Goal: Transaction & Acquisition: Purchase product/service

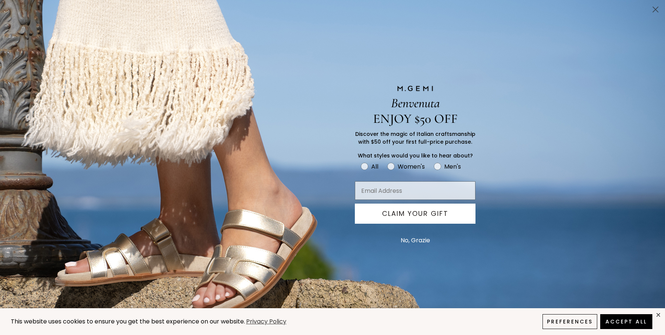
click at [457, 169] on label "Men's" at bounding box center [452, 168] width 36 height 12
click at [361, 162] on input "Men's" at bounding box center [360, 161] width 0 height 0
radio input "true"
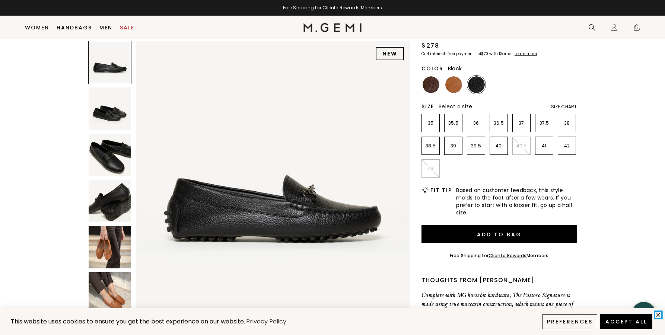
click at [659, 312] on icon "close" at bounding box center [658, 315] width 6 height 6
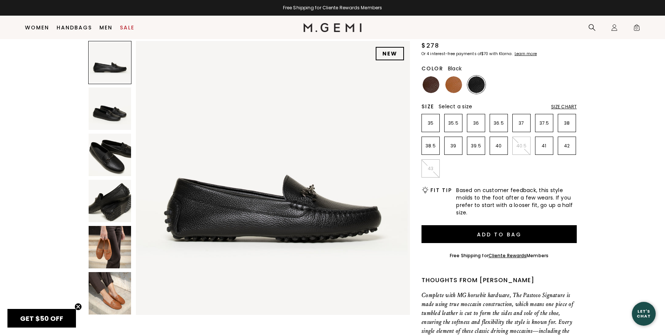
scroll to position [0, 0]
click at [605, 146] on div "NEW The Pastoso Signature $278 Or 4 interest-free payments of $70 with Klarna L…" at bounding box center [332, 245] width 617 height 496
click at [453, 83] on img at bounding box center [453, 84] width 17 height 17
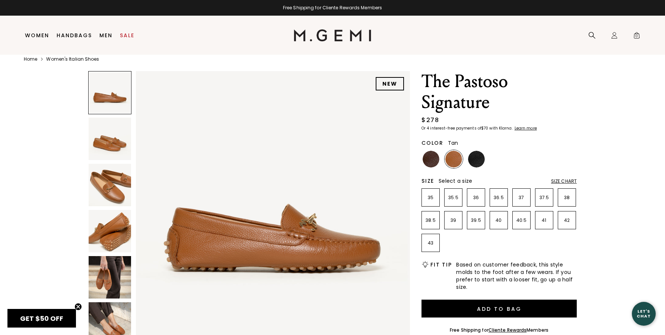
scroll to position [11, 0]
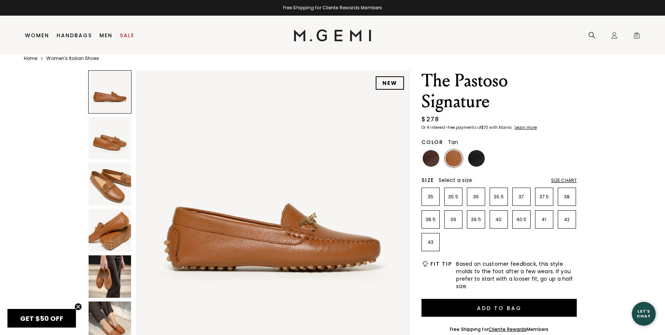
click at [106, 184] on img at bounding box center [110, 184] width 42 height 42
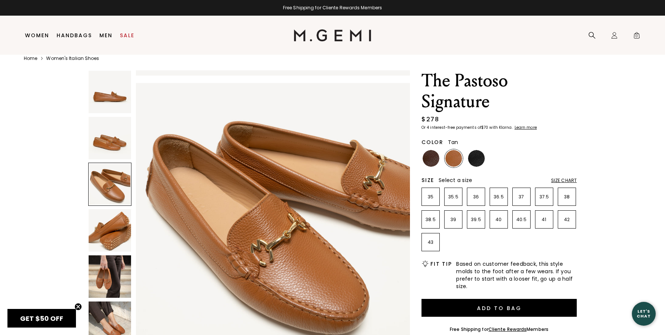
scroll to position [563, 0]
